Goal: Find specific page/section: Find specific page/section

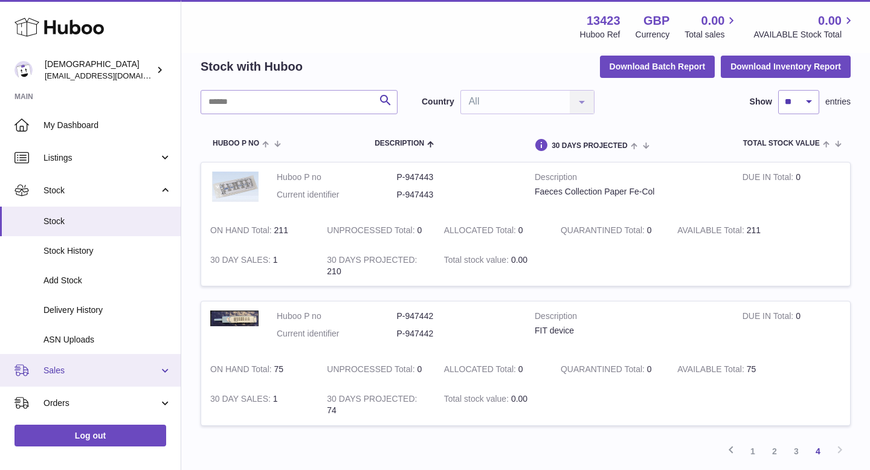
click at [98, 372] on span "Sales" at bounding box center [101, 370] width 115 height 11
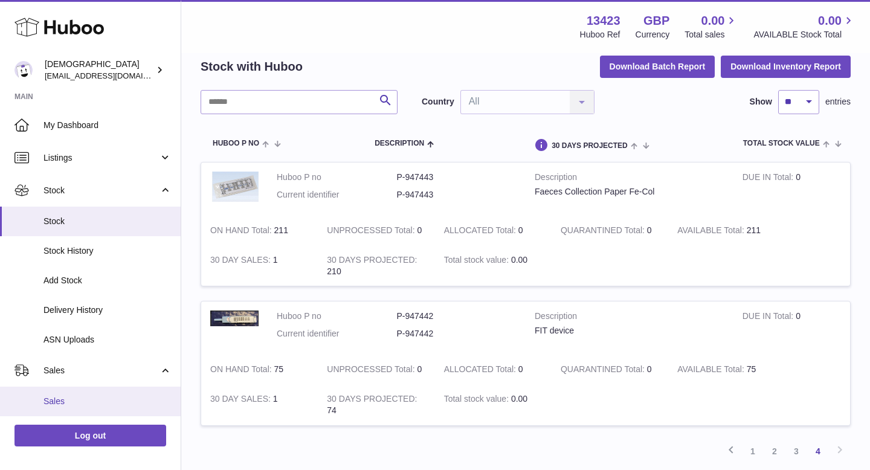
click at [94, 395] on link "Sales" at bounding box center [90, 402] width 181 height 30
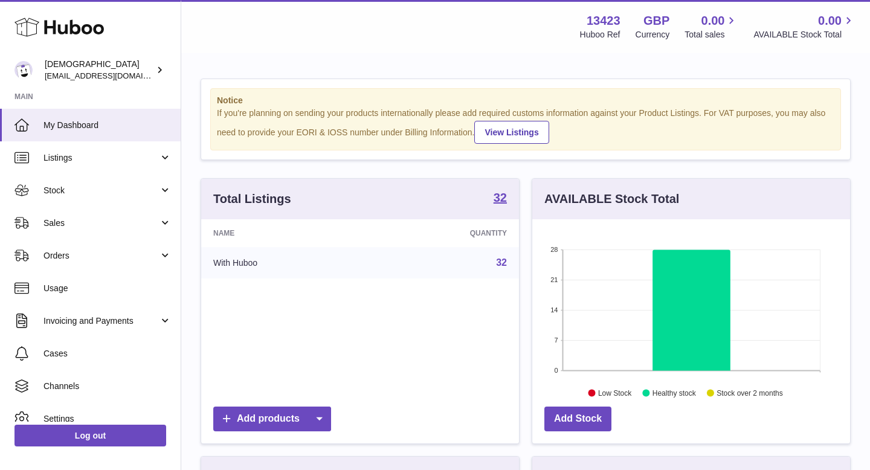
scroll to position [189, 318]
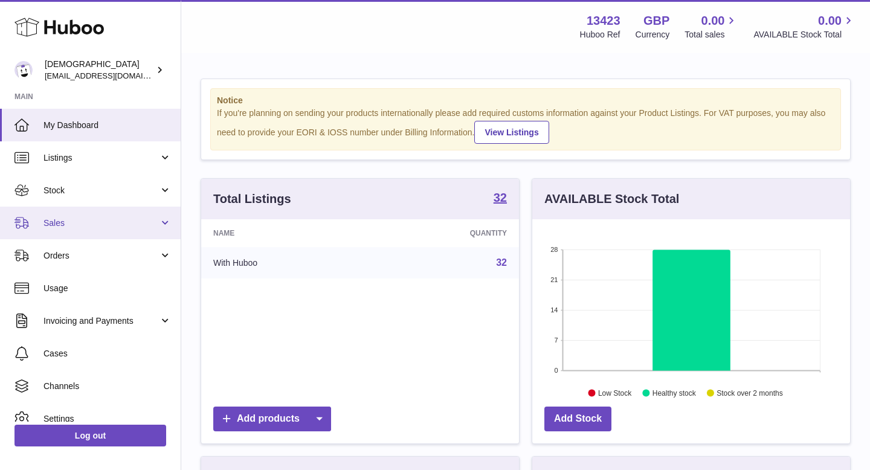
click at [79, 226] on span "Sales" at bounding box center [101, 223] width 115 height 11
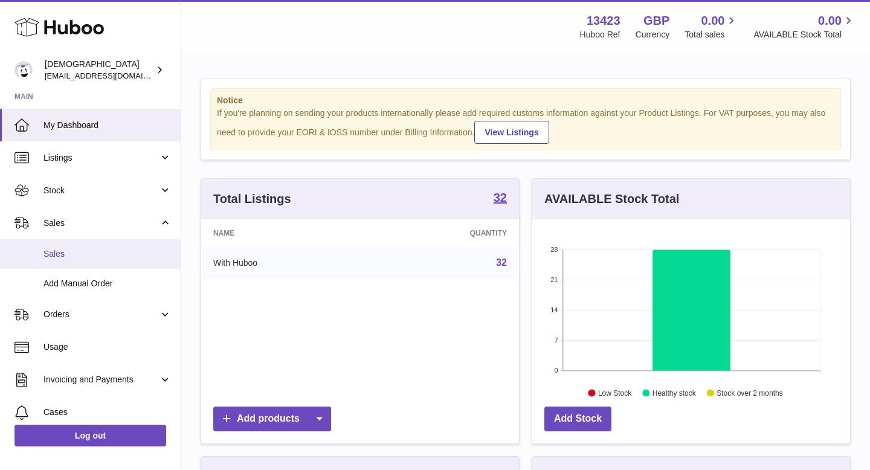
click at [79, 257] on span "Sales" at bounding box center [108, 253] width 128 height 11
